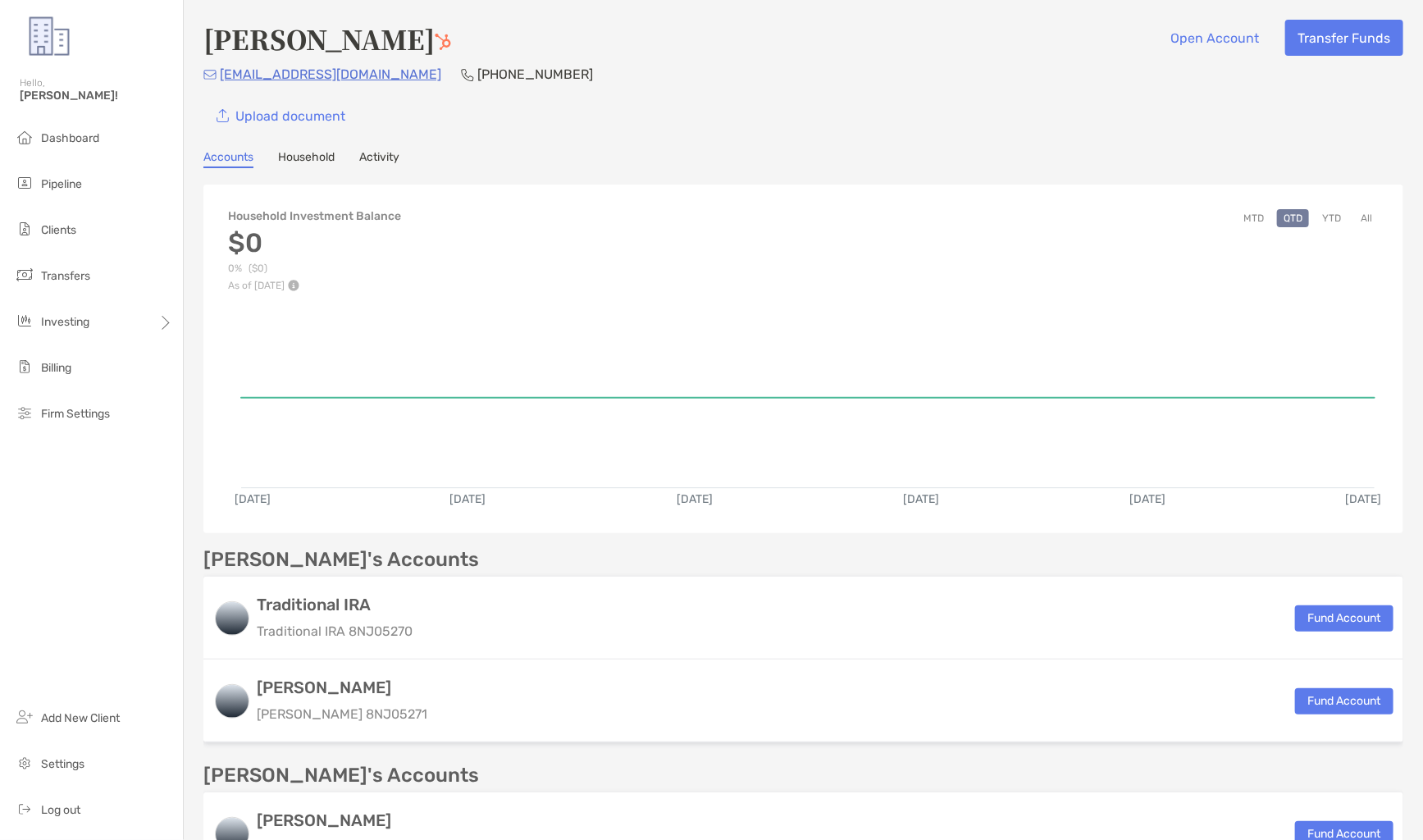
scroll to position [223, 0]
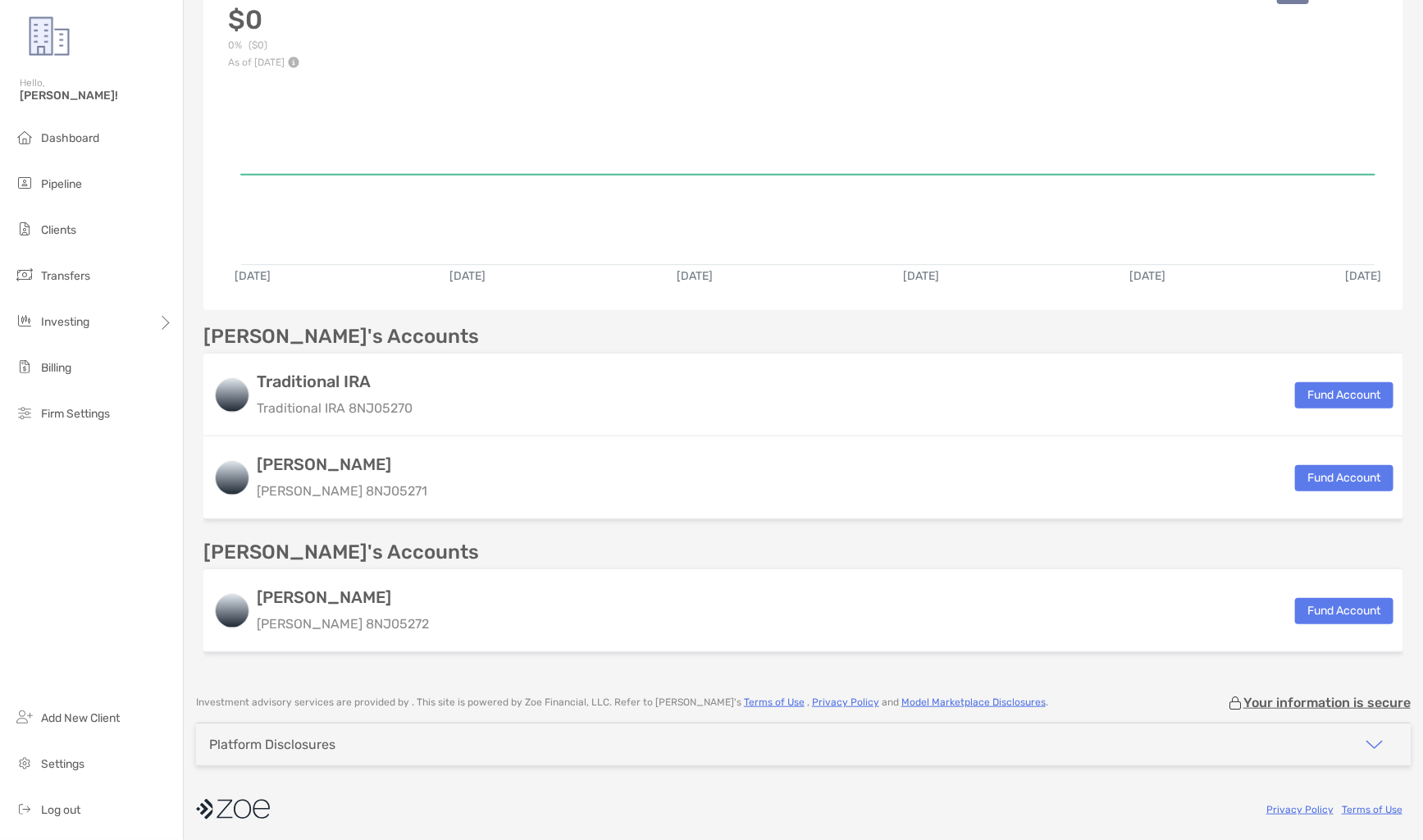
click at [135, 157] on ul "Dashboard Pipeline Clients Transfers Investing Billing Firm Settings" at bounding box center [91, 282] width 183 height 322
click at [124, 194] on li "Pipeline" at bounding box center [91, 184] width 183 height 33
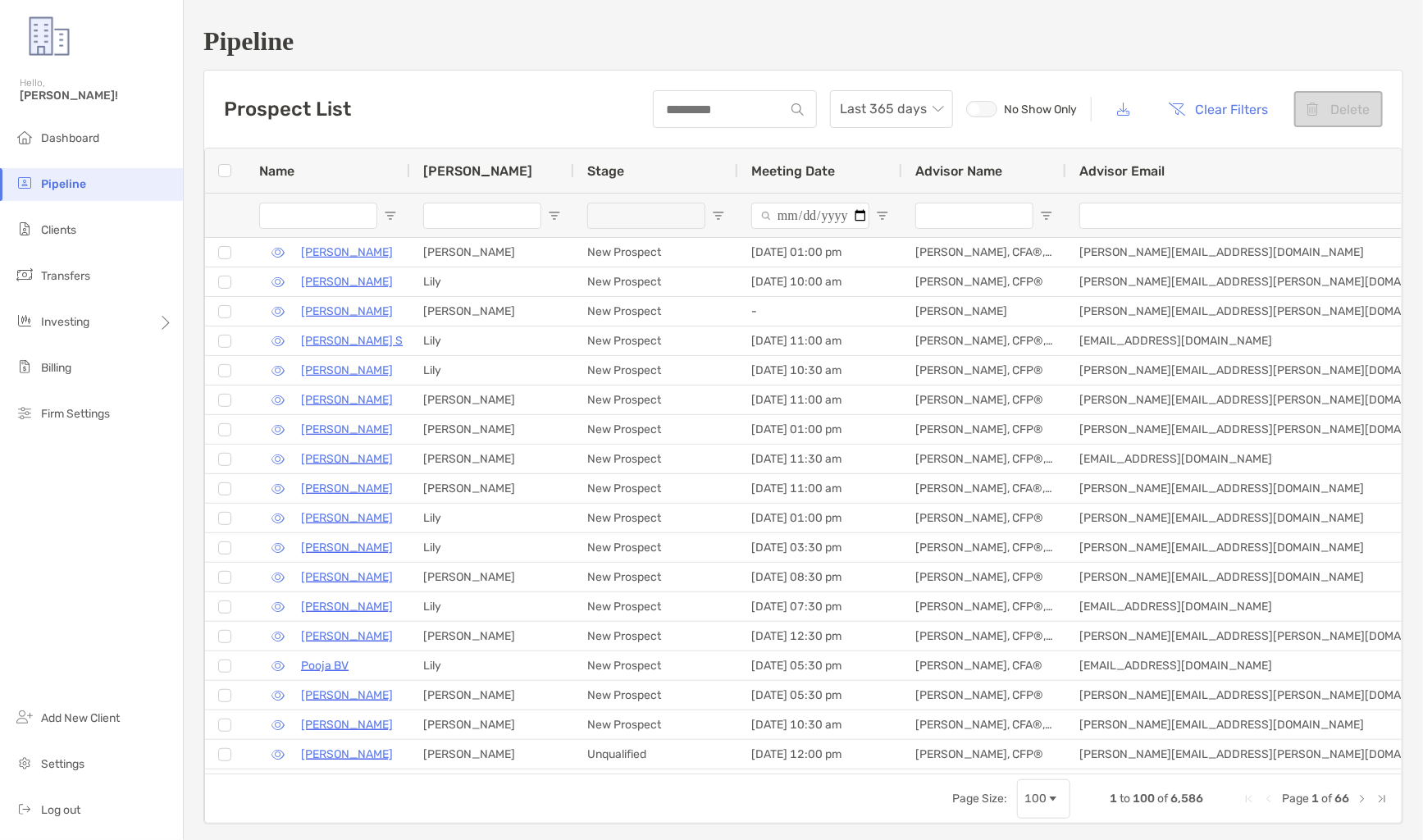
type input "**********"
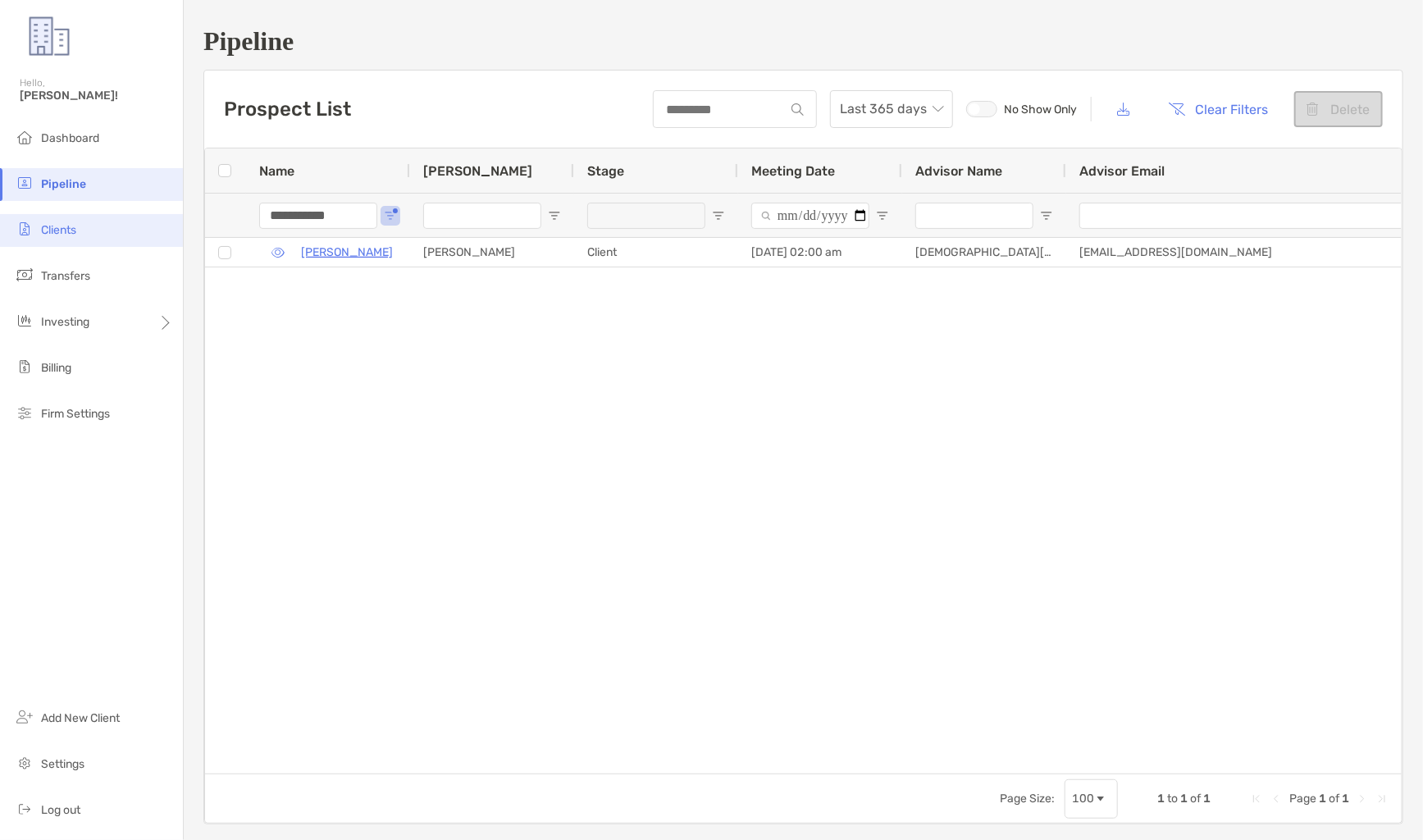
click at [142, 228] on li "Clients" at bounding box center [91, 230] width 183 height 33
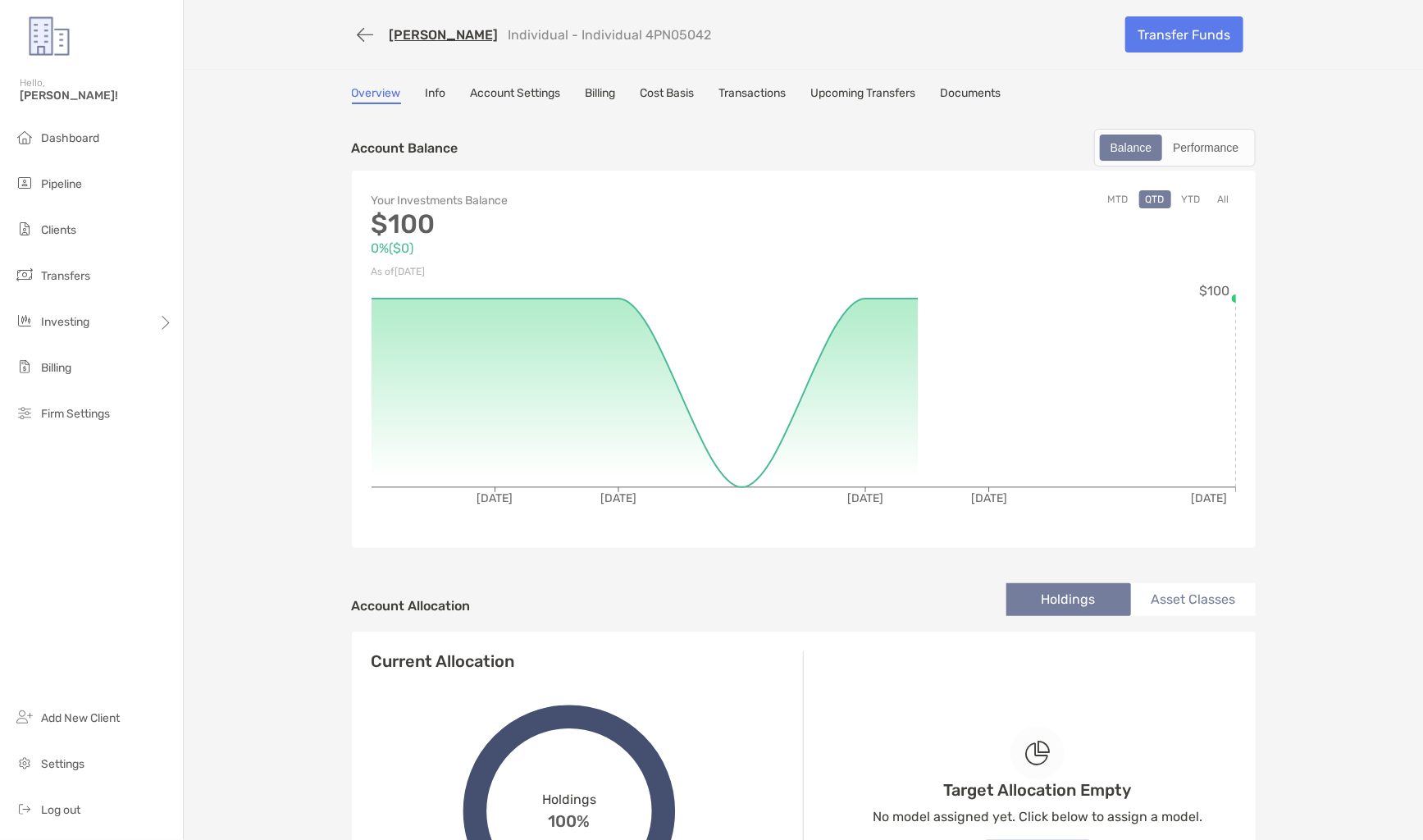
click at [759, 98] on link "Transactions" at bounding box center [753, 95] width 67 height 18
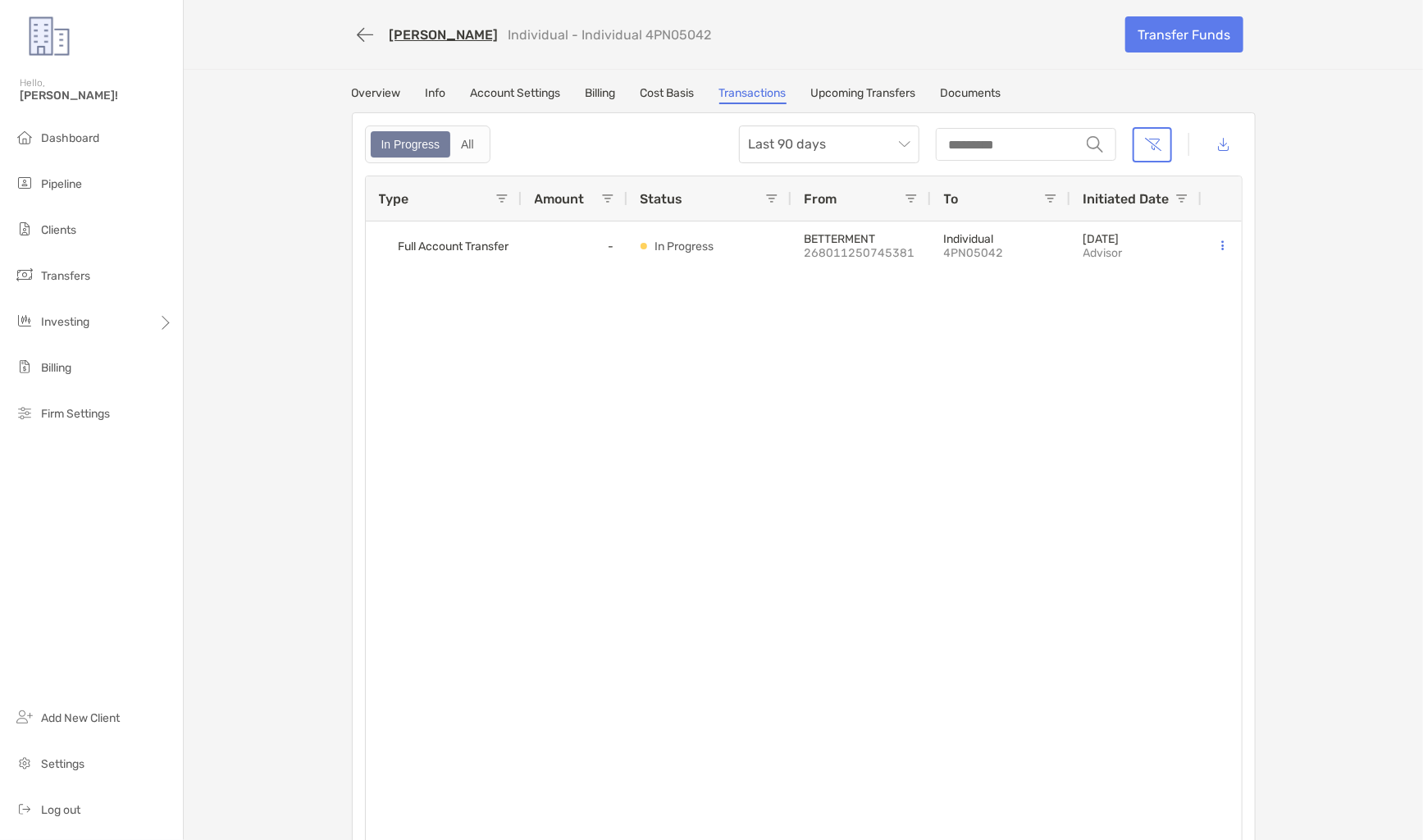
click at [880, 77] on div "Alisha Williams Individual - Individual 4PN05042 Transfer Funds Overview Info A…" at bounding box center [803, 432] width 1240 height 865
click at [880, 82] on div "Alisha Williams Individual - Individual 4PN05042 Transfer Funds Overview Info A…" at bounding box center [803, 432] width 1240 height 865
click at [882, 98] on link "Upcoming Transfers" at bounding box center [863, 95] width 105 height 18
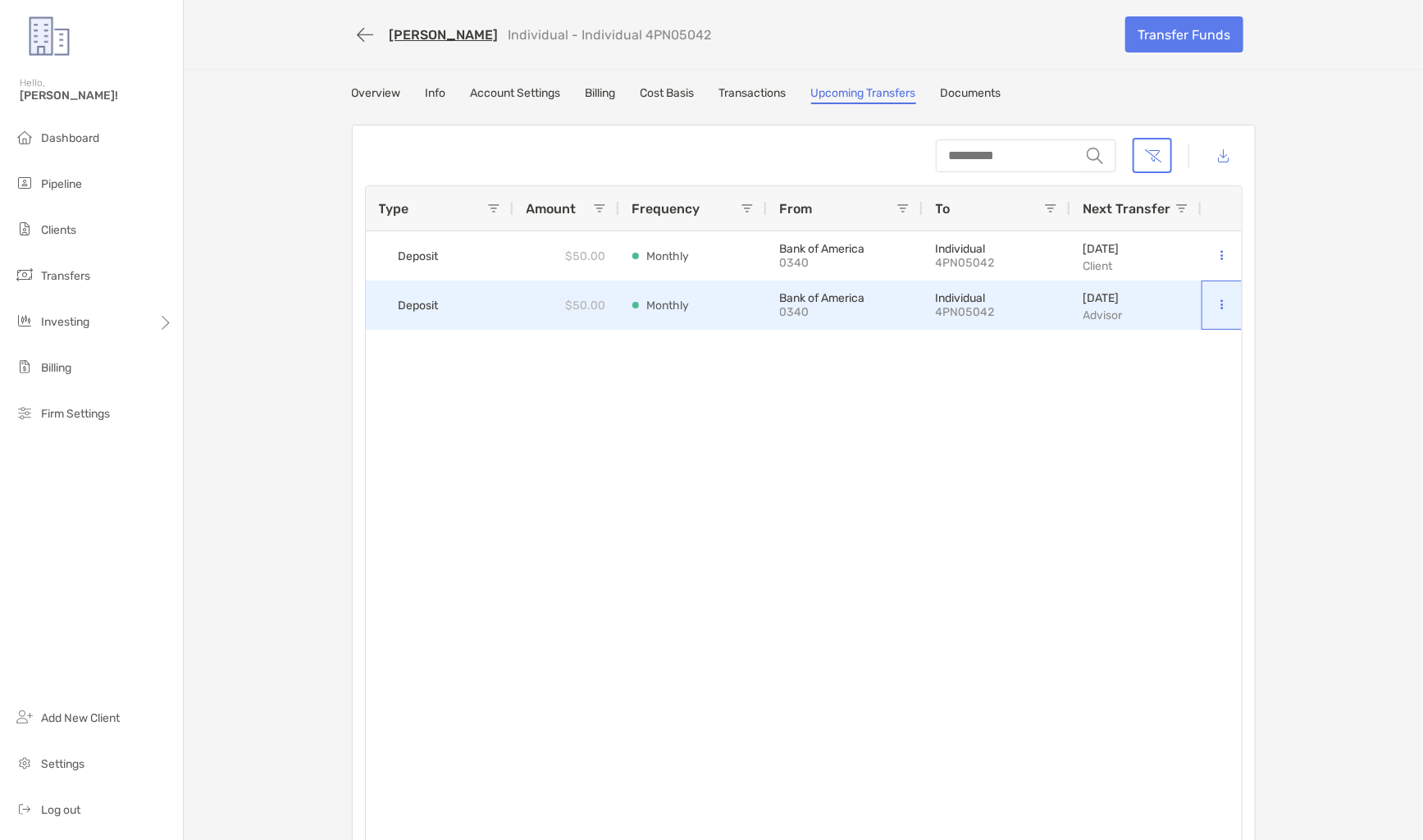
click at [1217, 297] on button at bounding box center [1221, 304] width 14 height 16
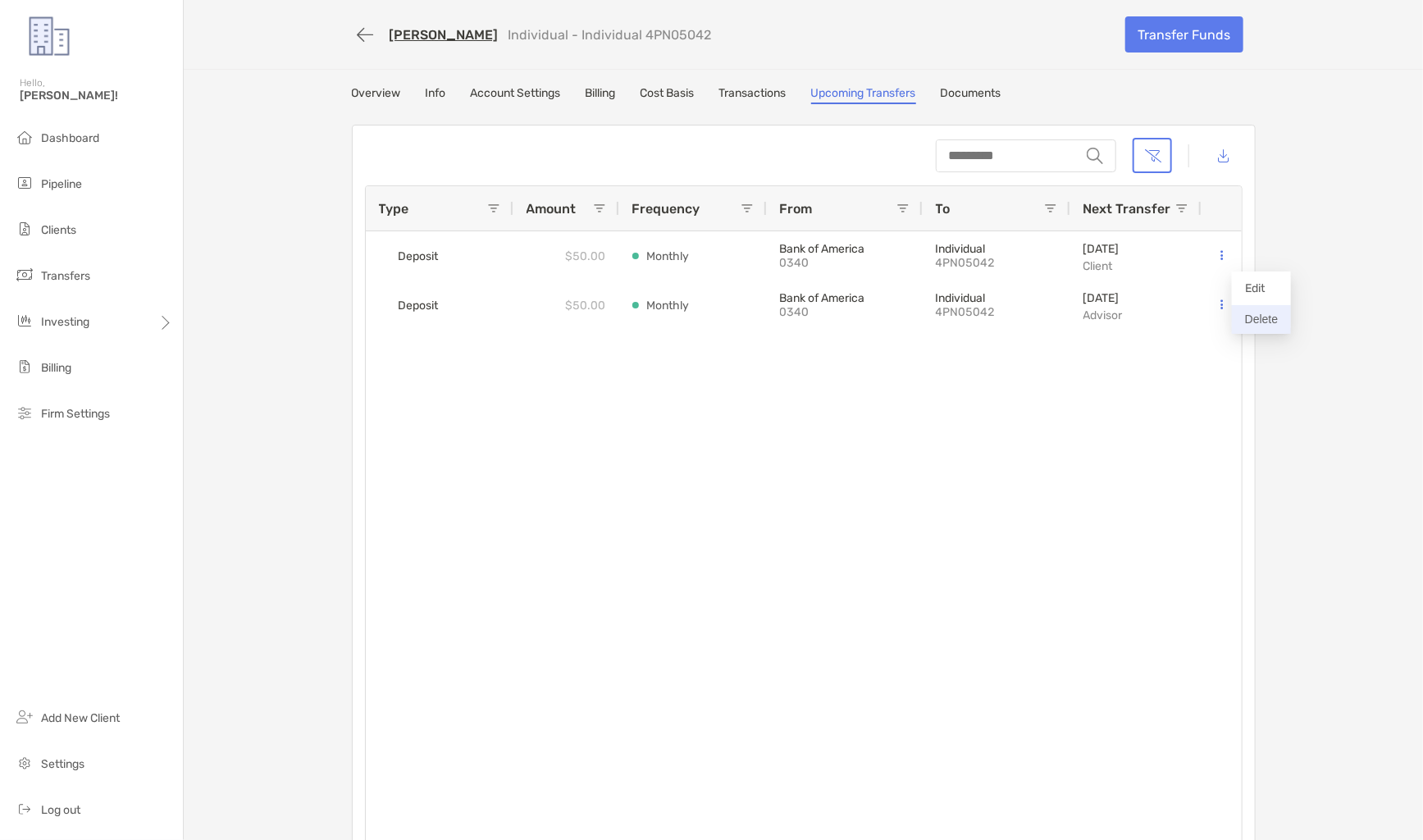
click at [1244, 316] on button "Delete" at bounding box center [1262, 320] width 60 height 29
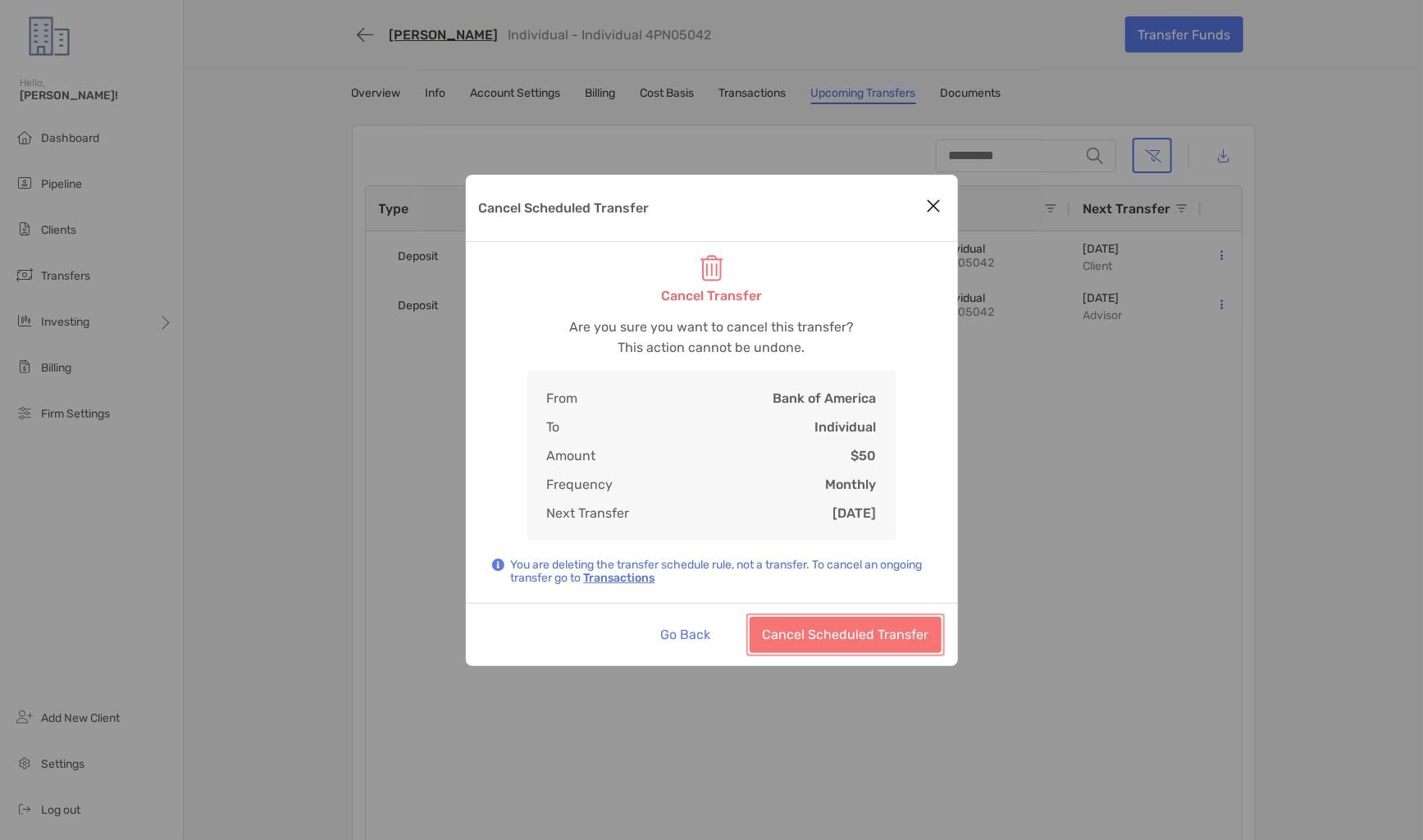
click at [893, 625] on button "Cancel Scheduled Transfer" at bounding box center [846, 636] width 192 height 36
